Goal: Navigation & Orientation: Find specific page/section

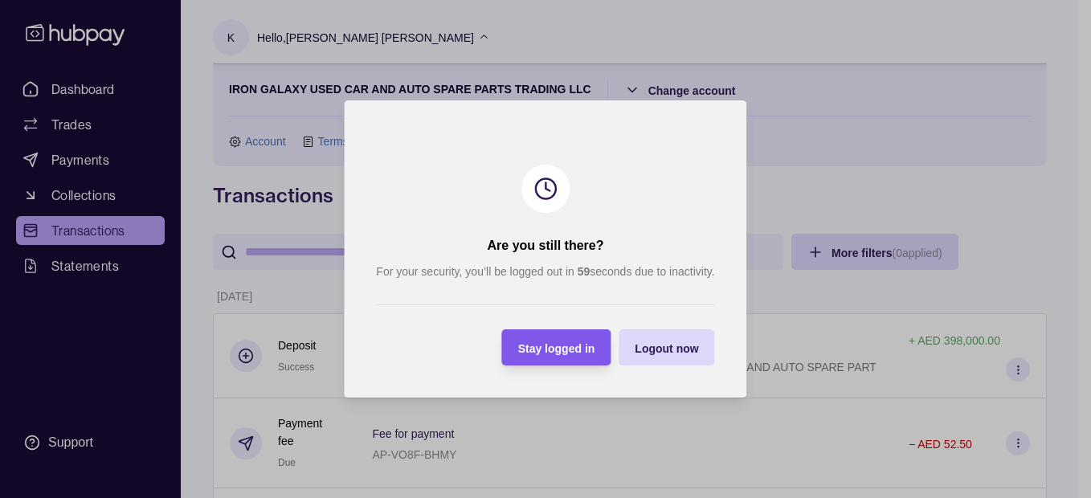
drag, startPoint x: 531, startPoint y: 342, endPoint x: 353, endPoint y: 158, distance: 256.3
click at [530, 340] on div "Stay logged in" at bounding box center [556, 347] width 77 height 19
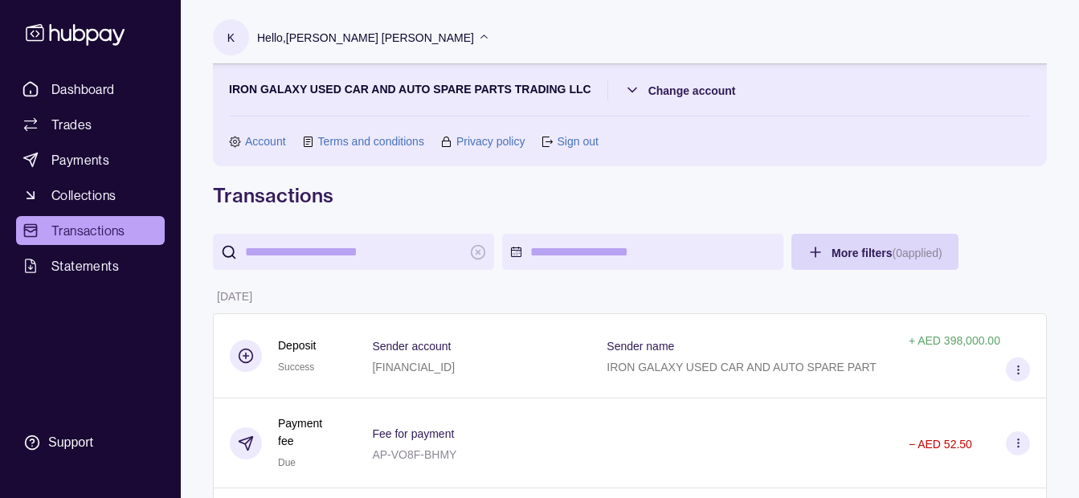
drag, startPoint x: 103, startPoint y: 230, endPoint x: 76, endPoint y: 243, distance: 29.5
click at [100, 232] on span "Transactions" at bounding box center [88, 230] width 74 height 19
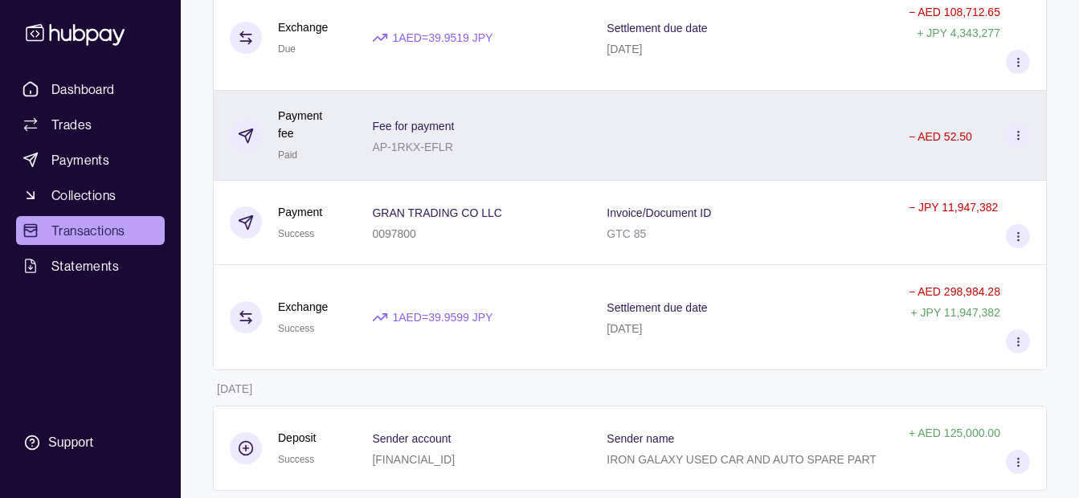
scroll to position [1677, 0]
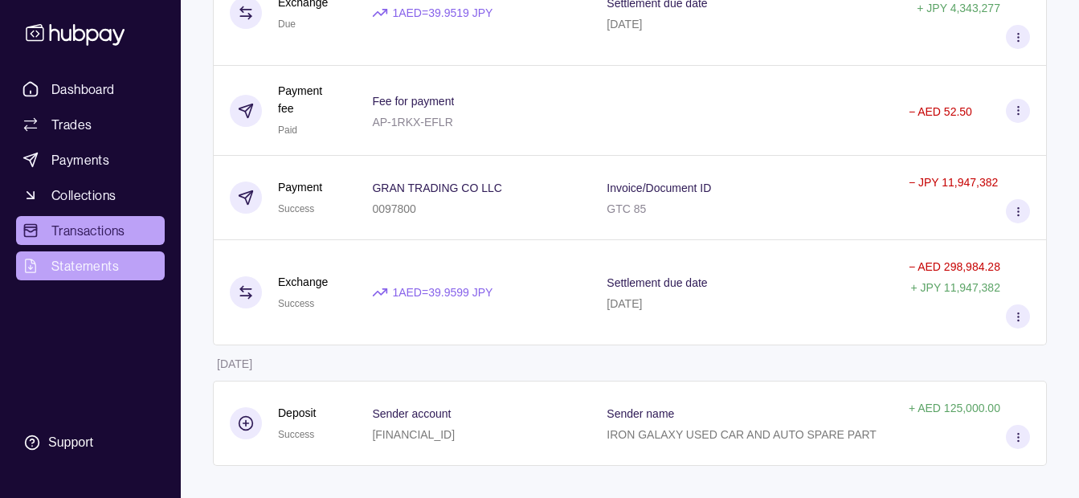
click at [108, 257] on span "Statements" at bounding box center [85, 265] width 68 height 19
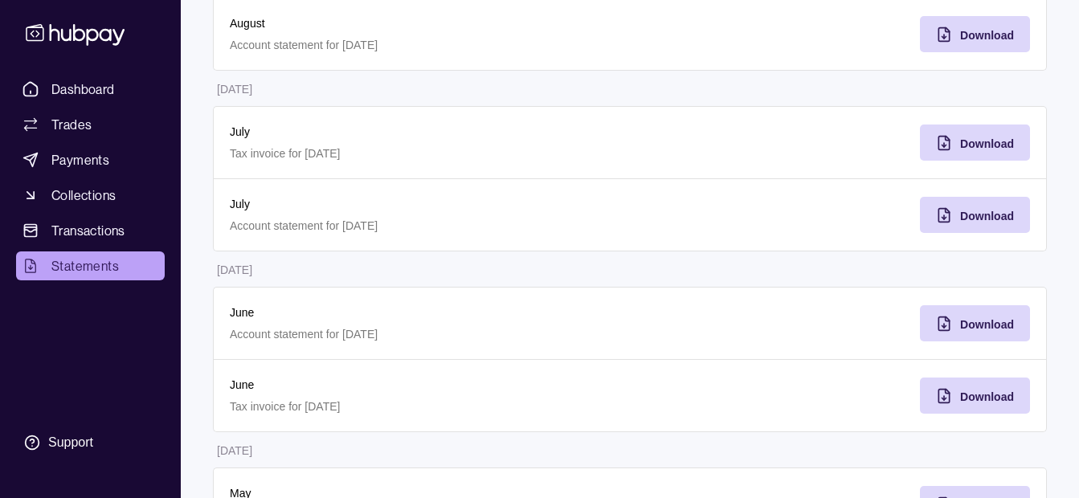
scroll to position [804, 0]
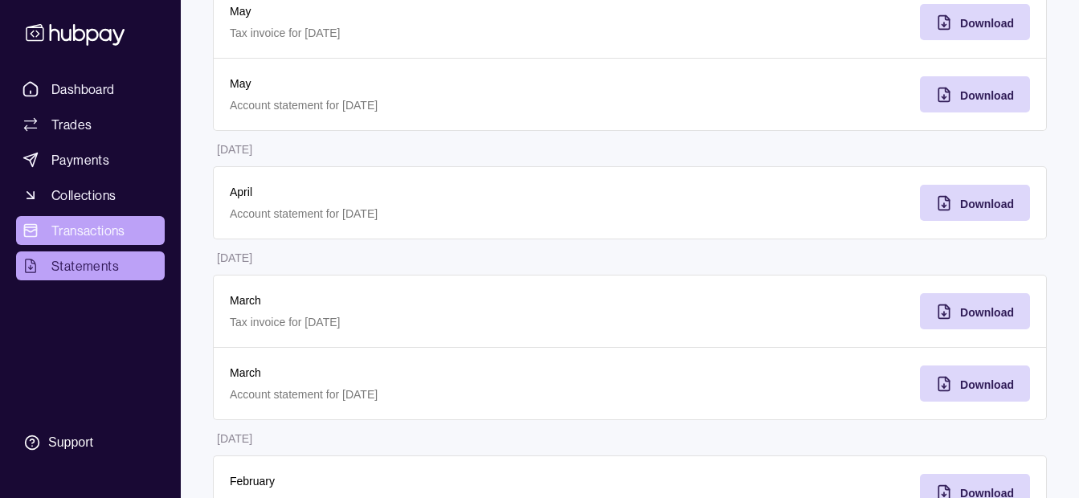
click at [60, 216] on link "Transactions" at bounding box center [90, 230] width 149 height 29
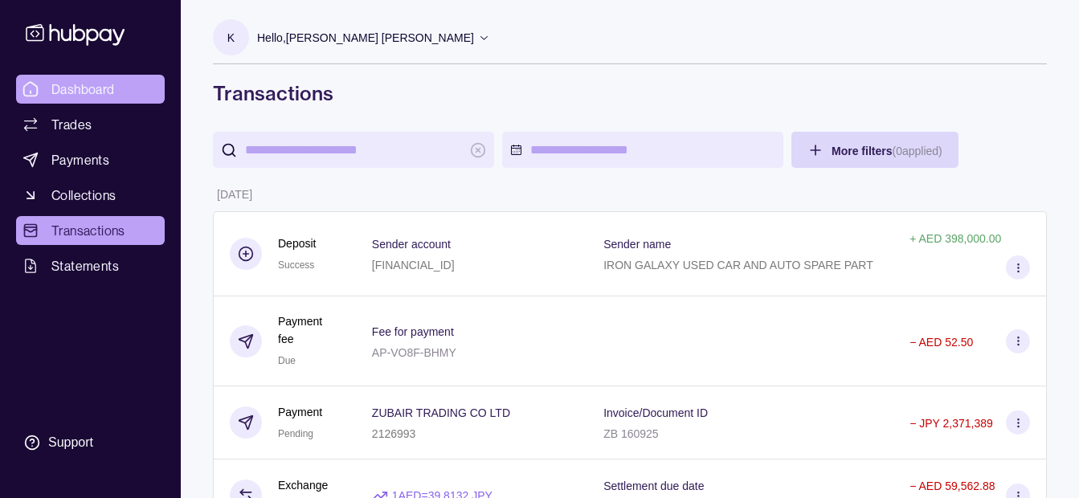
click at [76, 86] on span "Dashboard" at bounding box center [82, 89] width 63 height 19
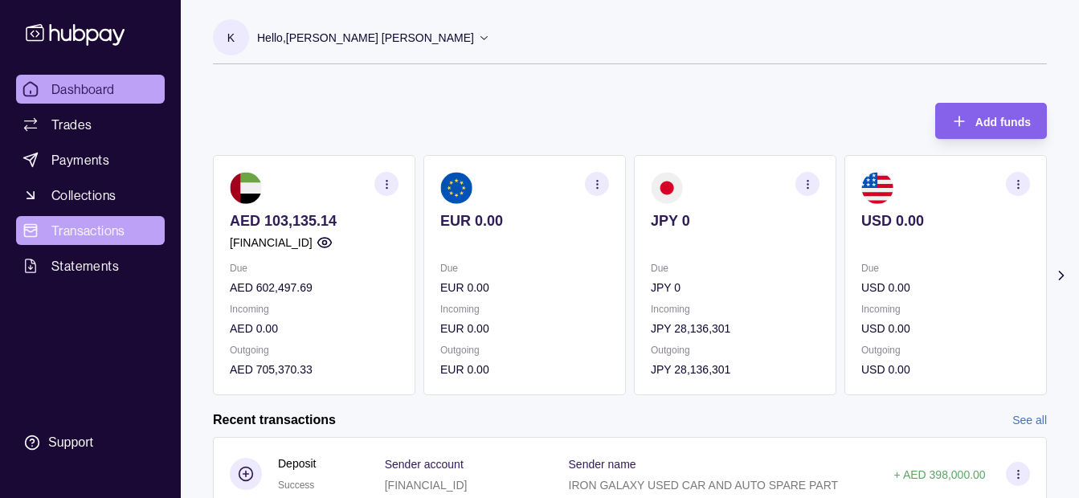
click at [102, 237] on span "Transactions" at bounding box center [88, 230] width 74 height 19
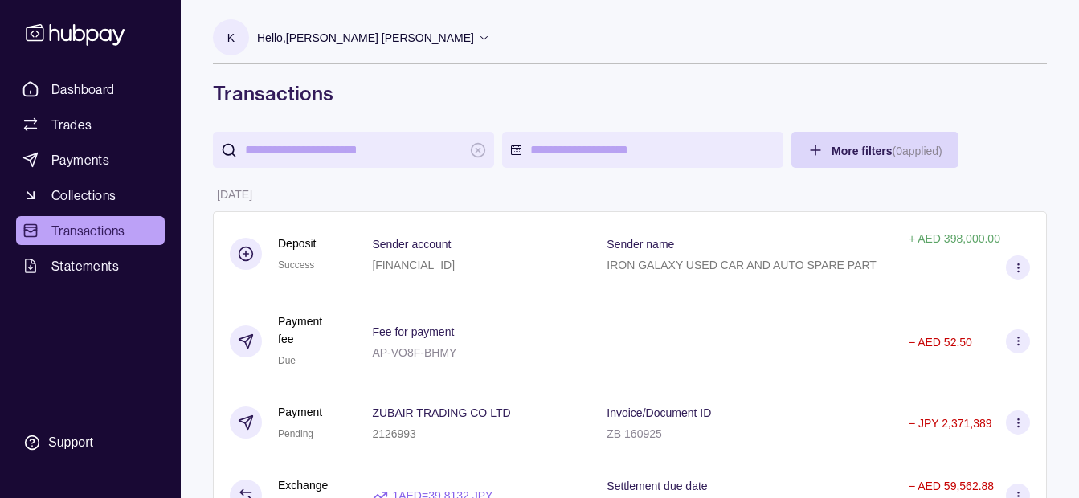
click at [395, 40] on p "Hello, [PERSON_NAME] [PERSON_NAME]" at bounding box center [365, 38] width 217 height 18
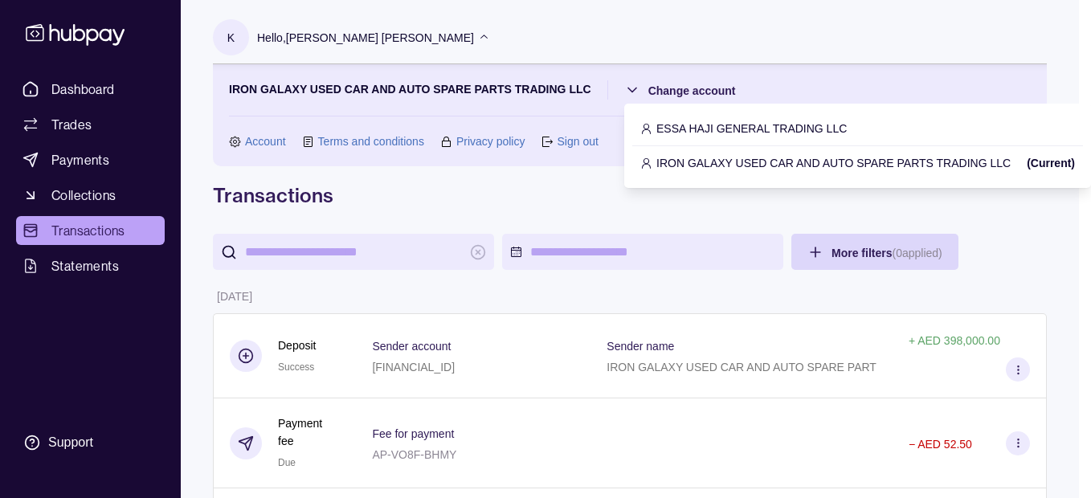
drag, startPoint x: 702, startPoint y: 158, endPoint x: 693, endPoint y: 127, distance: 32.6
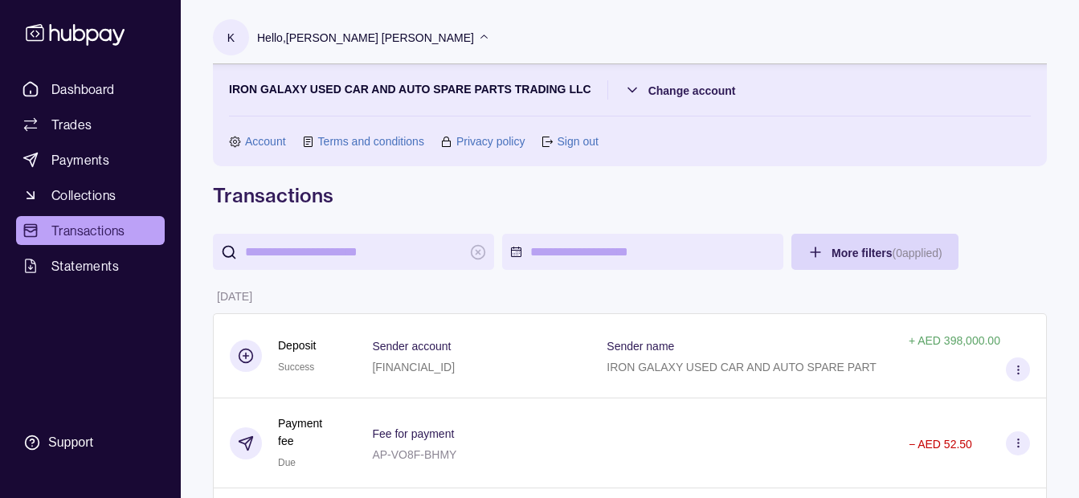
click at [693, 127] on section "IRON GALAXY USED CAR AND AUTO SPARE PARTS TRADING LLC Change account Account Te…" at bounding box center [630, 115] width 802 height 70
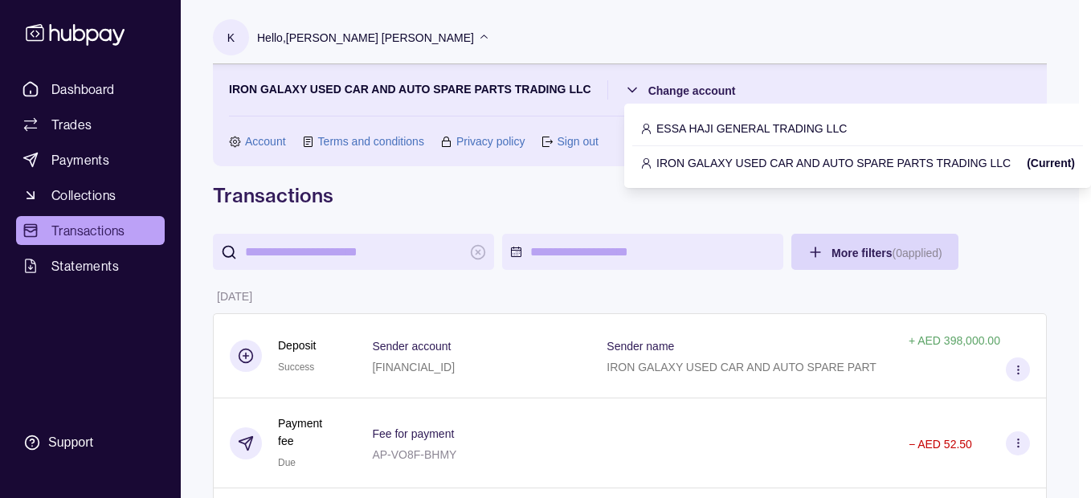
click at [674, 127] on p "ESSA HAJI GENERAL TRADING LLC" at bounding box center [752, 129] width 190 height 18
